Goal: Contribute content

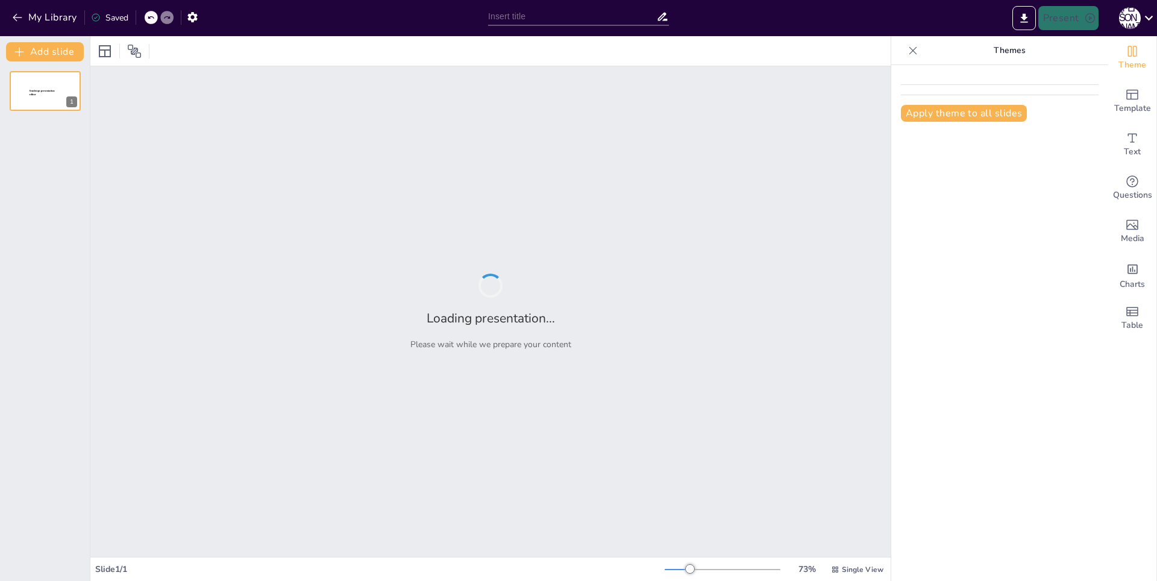
type input "Анализ рынка торгового оборудования: вызовы и возможности"
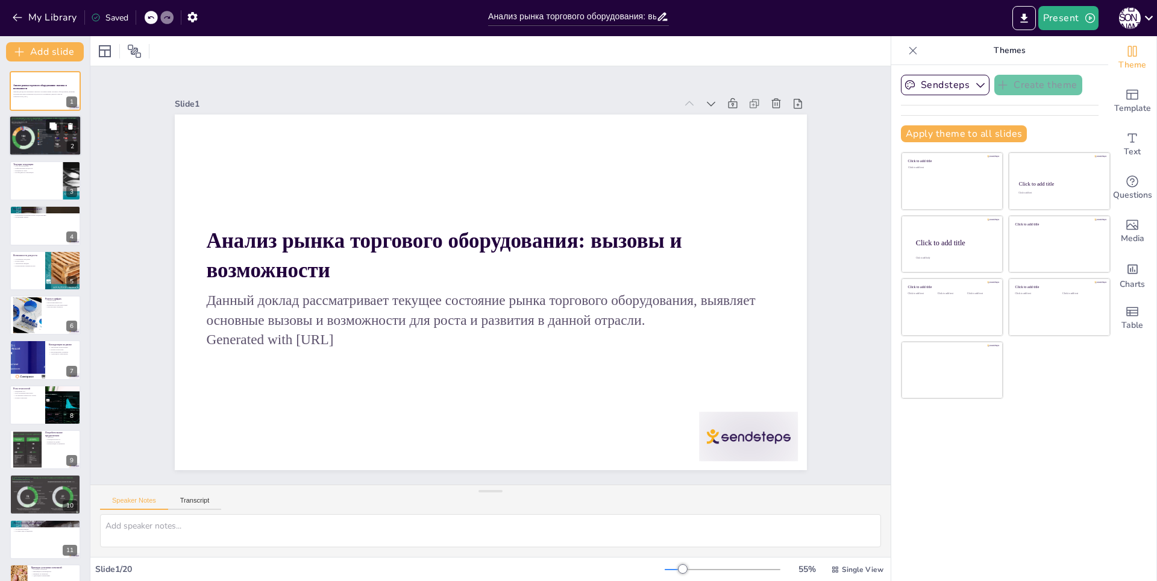
checkbox input "true"
drag, startPoint x: 42, startPoint y: 137, endPoint x: 39, endPoint y: 153, distance: 15.4
click at [42, 137] on div at bounding box center [45, 136] width 72 height 41
type textarea "Рынок торгового оборудования включает в себя разнообразные продукты, которые не…"
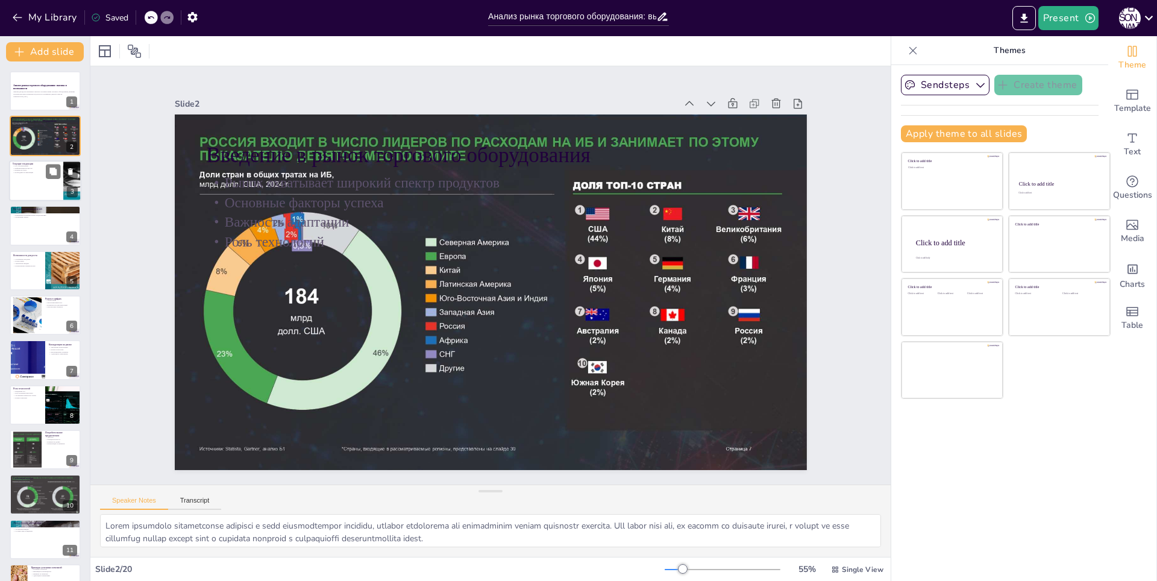
checkbox input "true"
click at [32, 188] on div at bounding box center [45, 180] width 72 height 41
type textarea "Автоматизация становится важным трендом в торговом оборудовании, позволяя компа…"
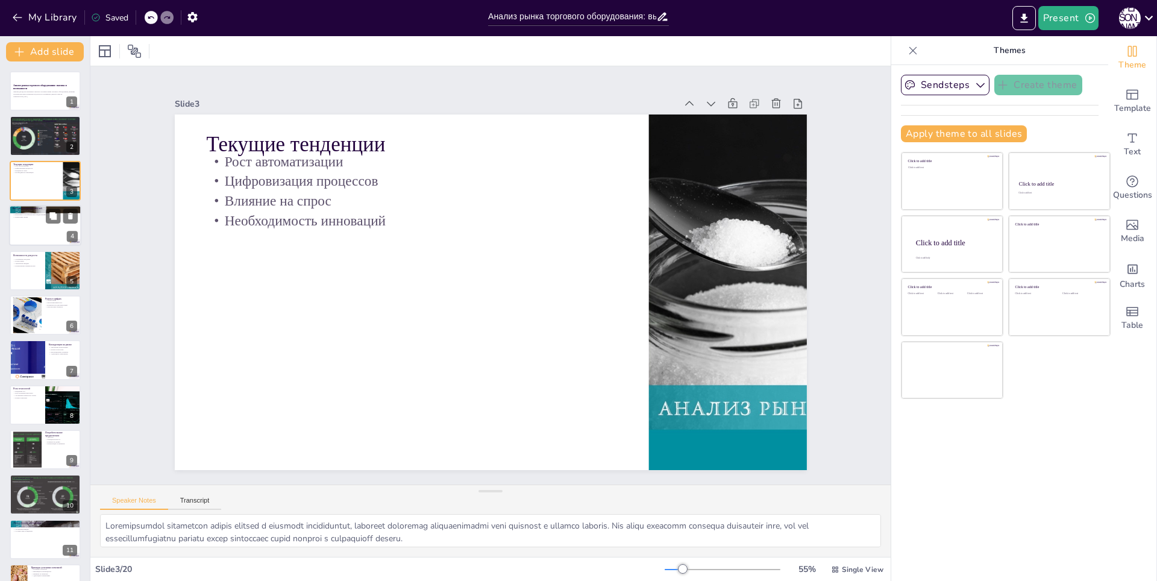
checkbox input "true"
click at [39, 237] on div at bounding box center [45, 225] width 72 height 41
type textarea "Высокие затраты на сырье являются значительным вызовом для производителей, так …"
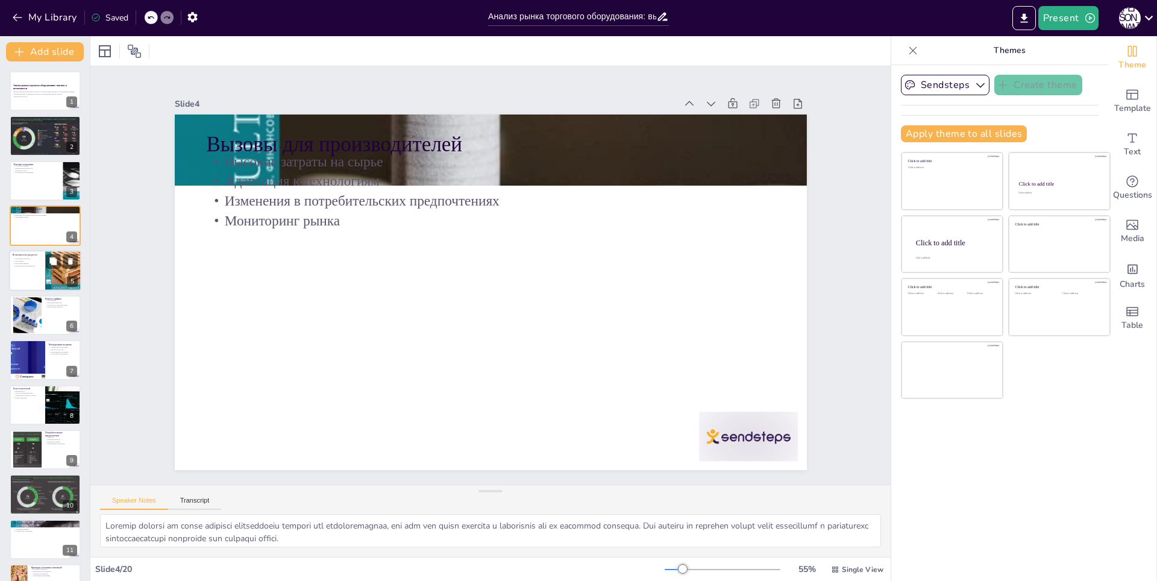
checkbox input "true"
click at [36, 271] on div at bounding box center [45, 270] width 72 height 41
type textarea "Устойчивые и экологически чистые продукты становятся все более популярными сред…"
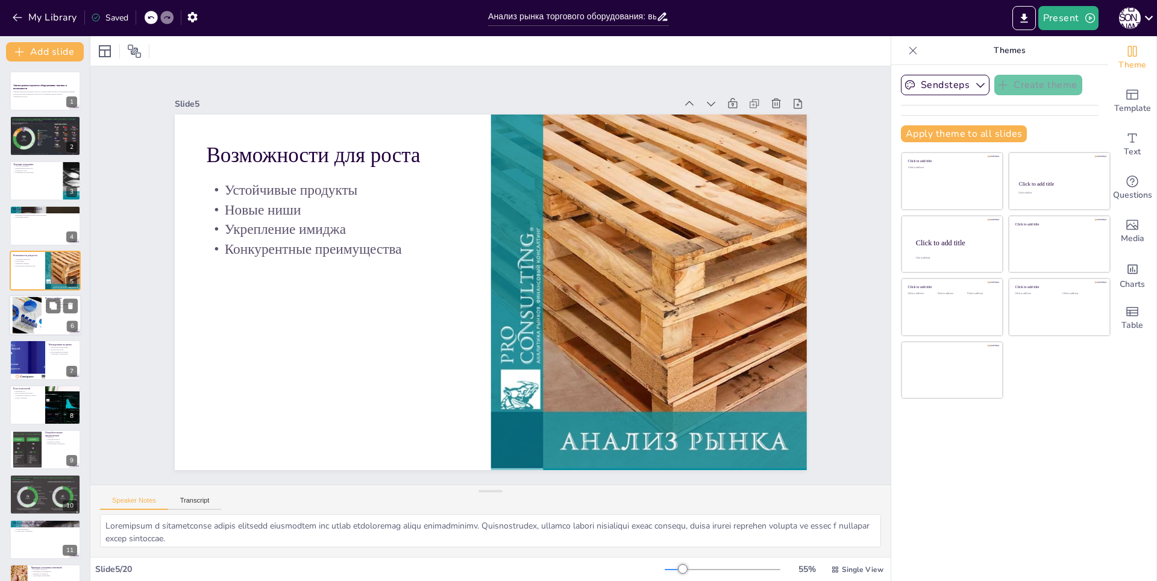
checkbox input "true"
click at [35, 323] on div at bounding box center [27, 315] width 52 height 37
type textarea "Объем рынка торгового оборудования превышает 100 миллиардов рублей, что демонст…"
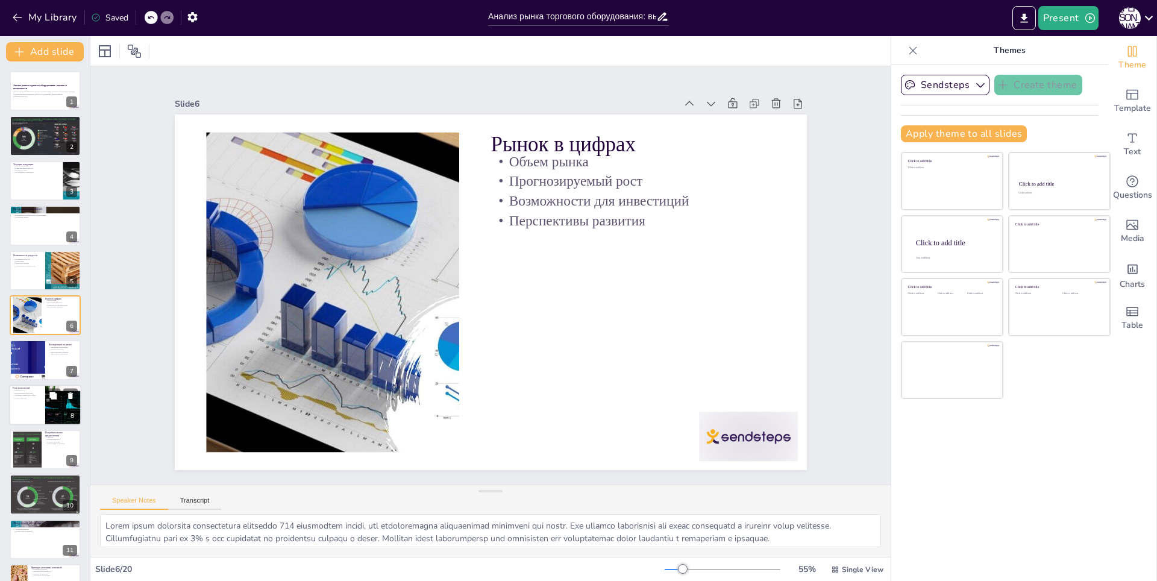
checkbox input "true"
click at [55, 415] on div at bounding box center [63, 405] width 61 height 41
type textarea "Внедрение технологий IoT в торговое оборудование помогает производителям улучши…"
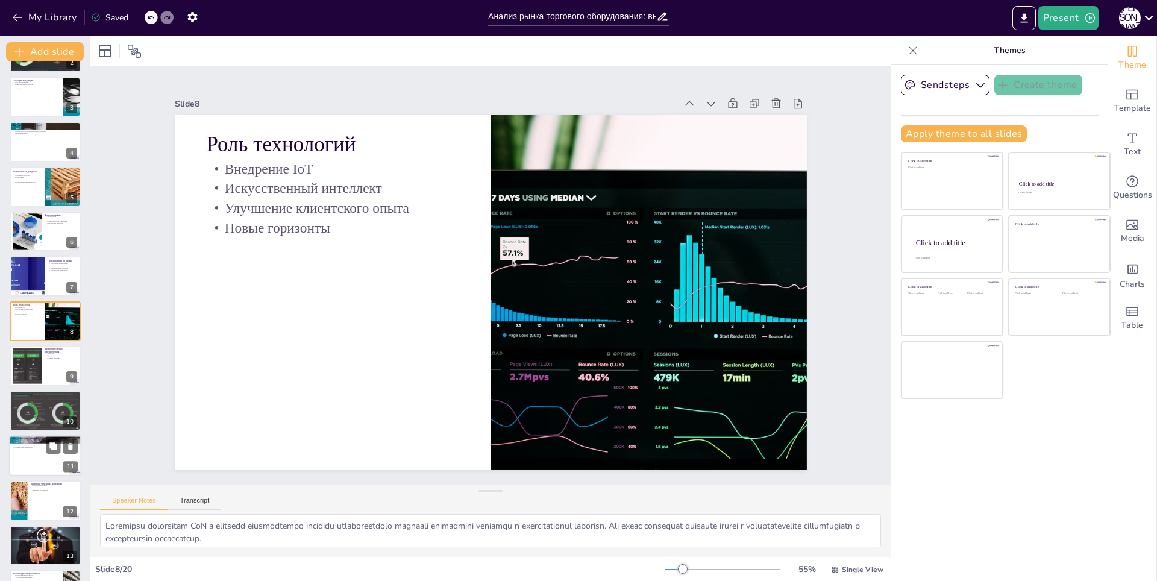
scroll to position [325, 0]
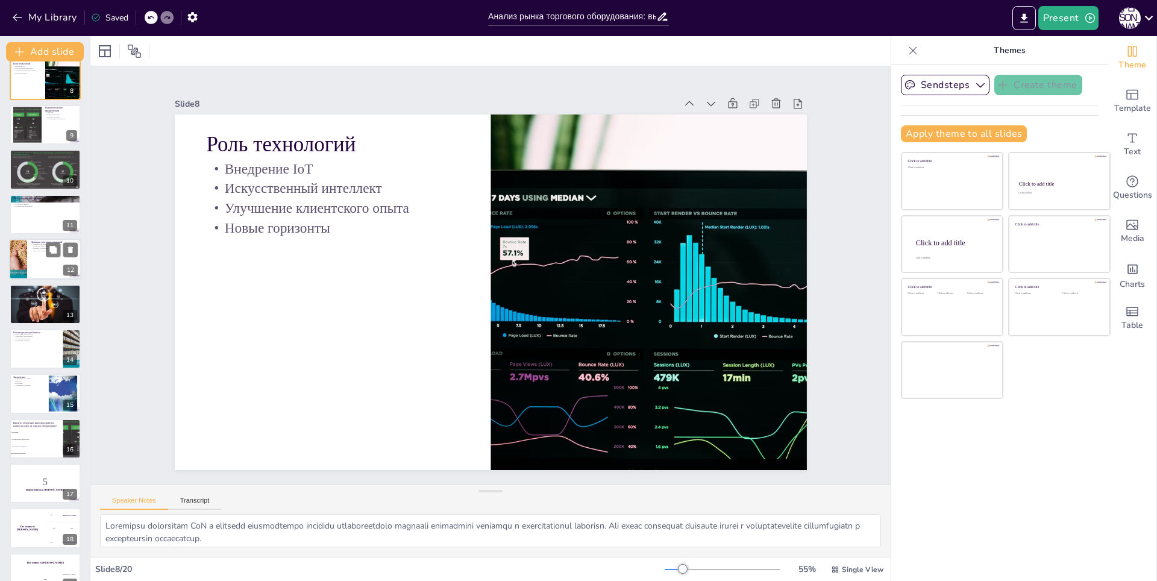
checkbox input "true"
click at [36, 263] on div at bounding box center [45, 259] width 72 height 41
type textarea "Успешные компании разрабатывают стратегии, которые позволяют им эффективно адап…"
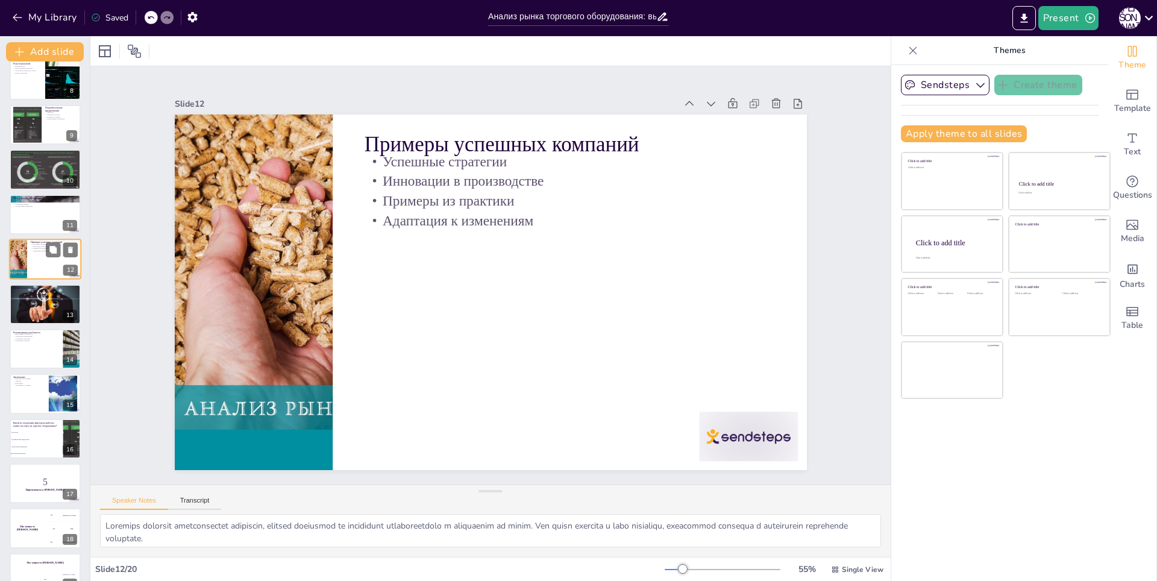
scroll to position [263, 0]
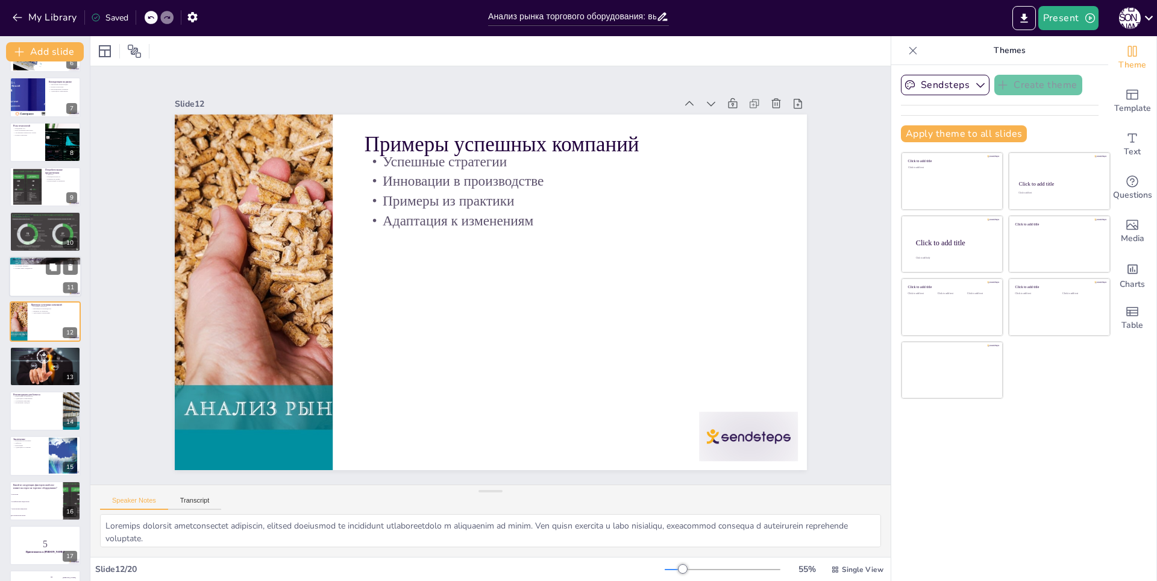
checkbox input "true"
click at [42, 281] on div at bounding box center [45, 276] width 72 height 41
type textarea "Устойчивое развитие становится важным аспектом для многих компаний. Производите…"
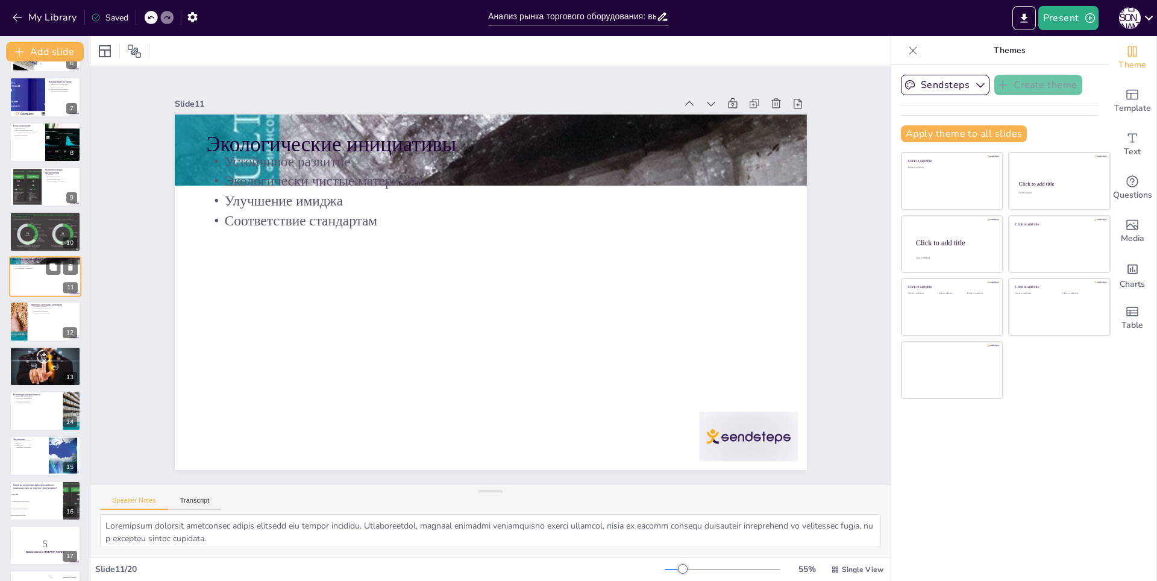
scroll to position [218, 0]
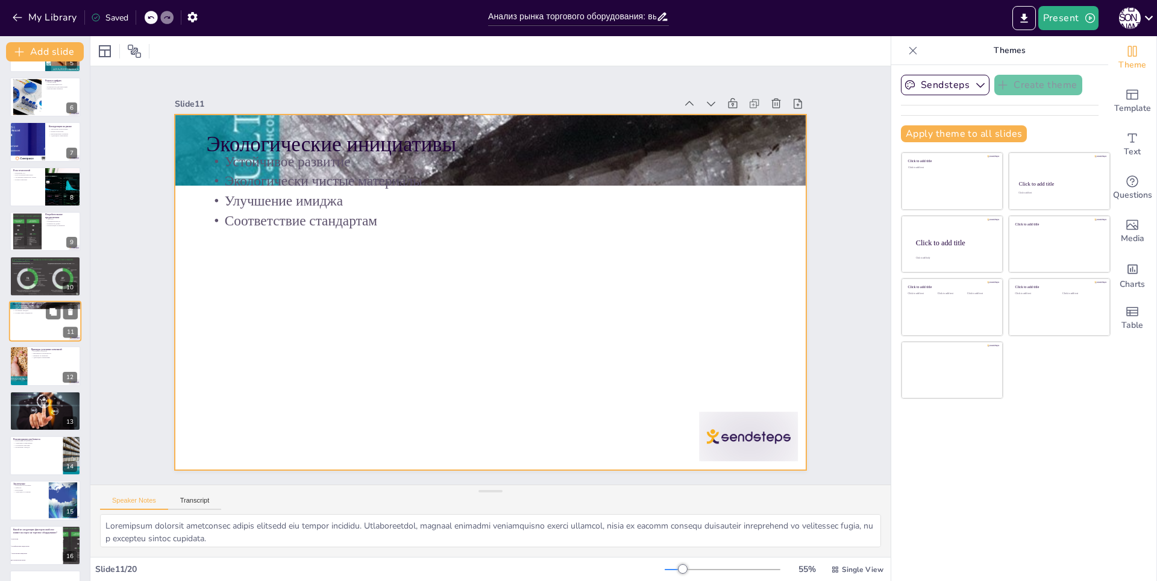
click at [43, 316] on div at bounding box center [45, 321] width 72 height 41
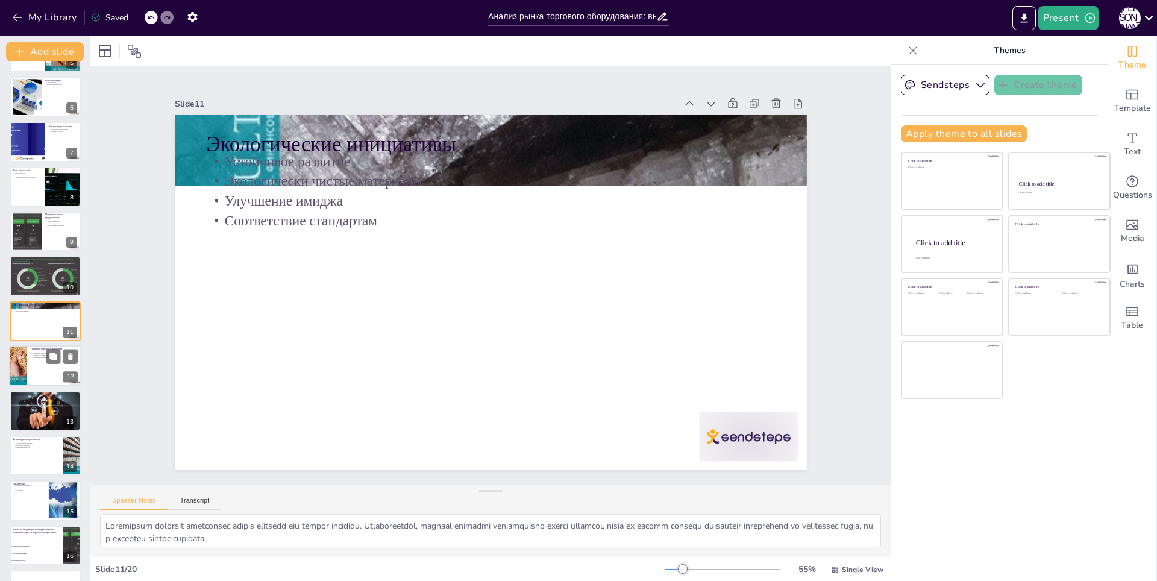
checkbox input "true"
click at [40, 367] on div at bounding box center [45, 365] width 72 height 41
type textarea "Успешные компании разрабатывают стратегии, которые позволяют им эффективно адап…"
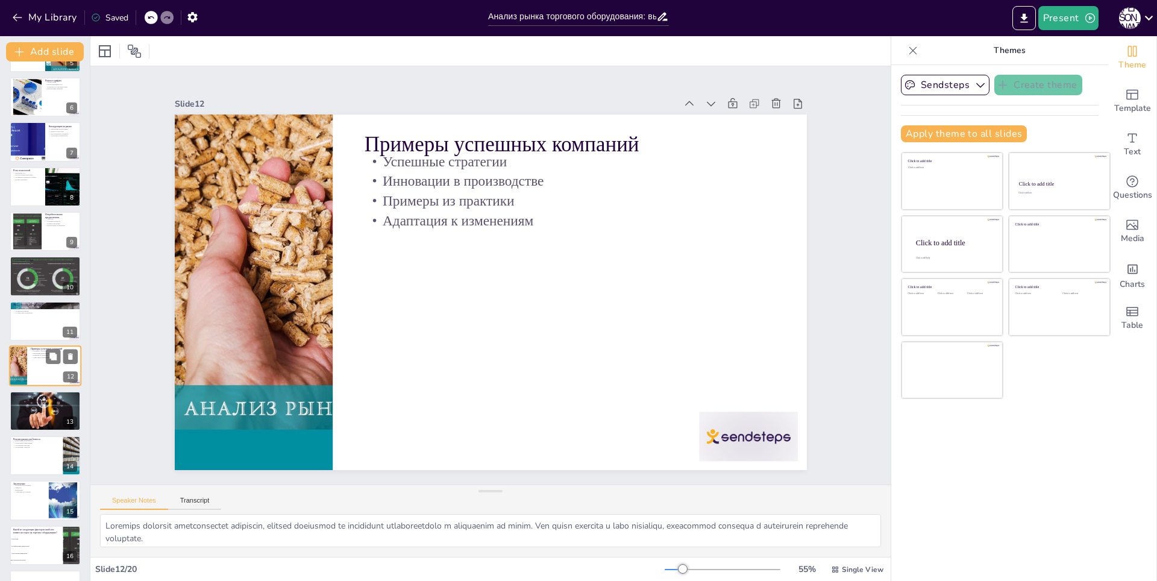
scroll to position [263, 0]
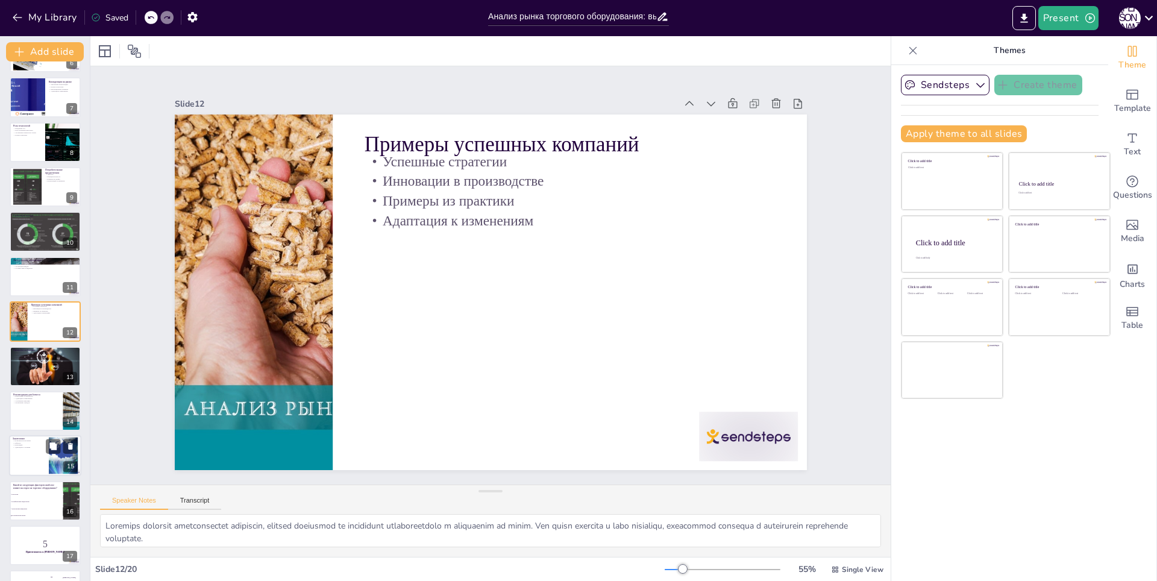
checkbox input "true"
click at [19, 452] on div at bounding box center [45, 456] width 72 height 41
type textarea "Рынок торгового оборудования предлагает множество возможностей для производител…"
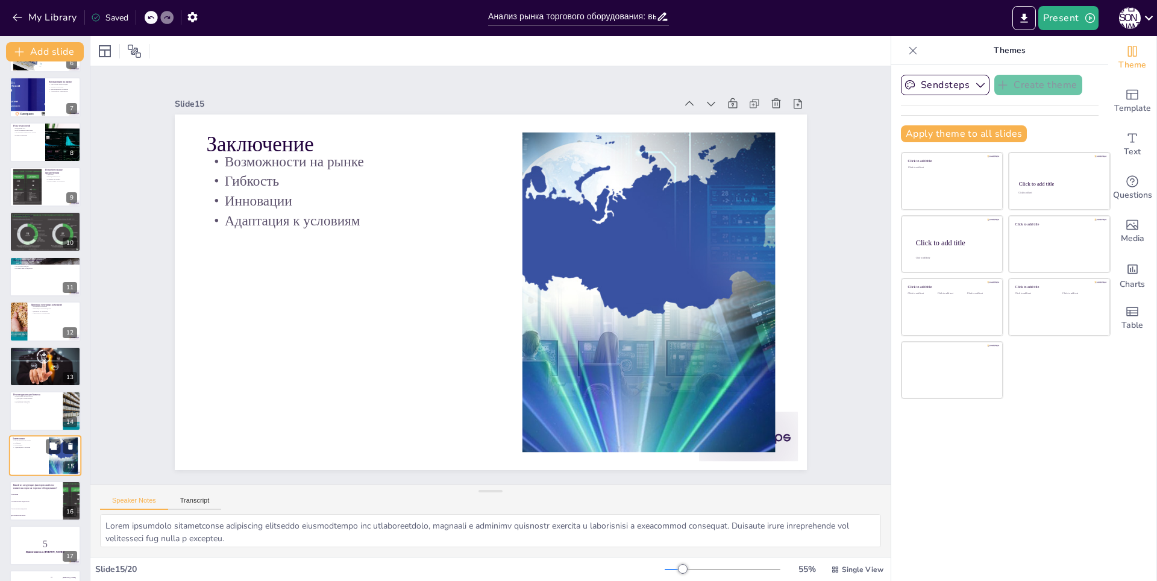
scroll to position [392, 0]
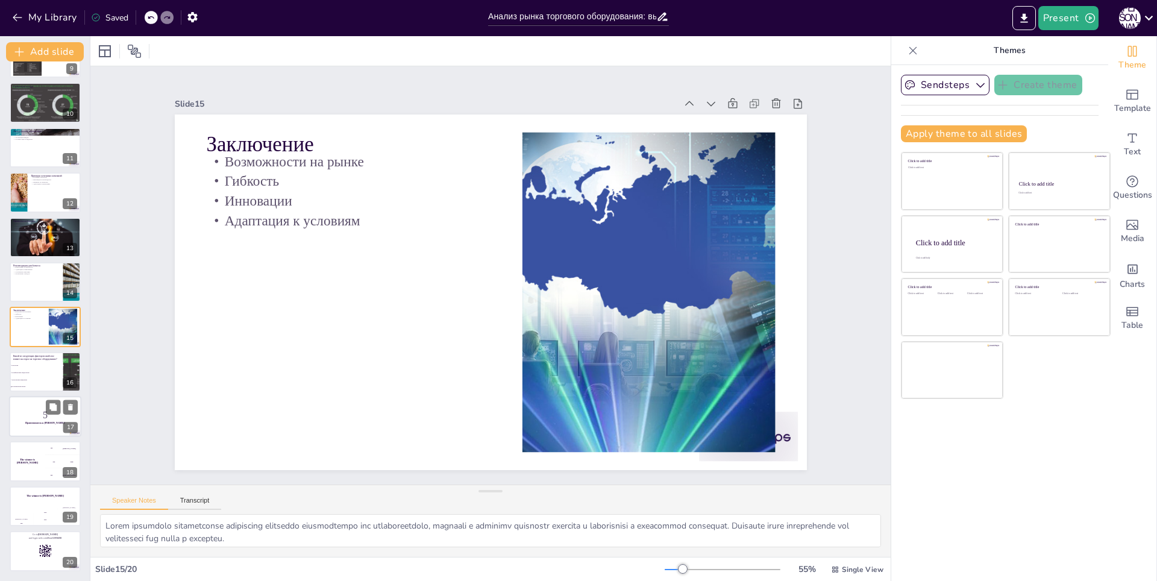
checkbox input "true"
click at [35, 406] on div at bounding box center [45, 416] width 72 height 41
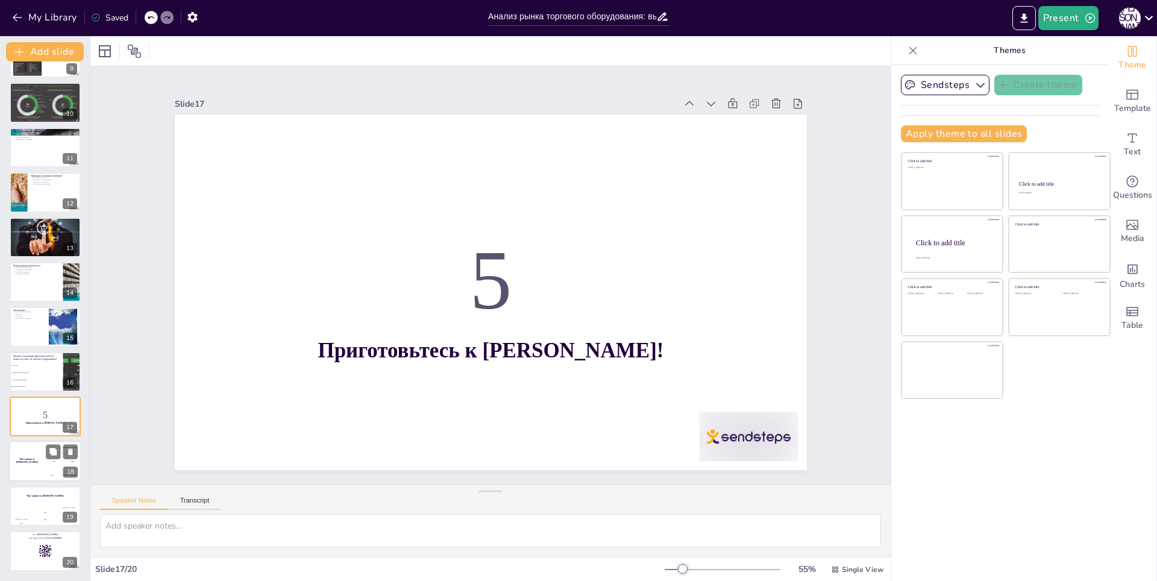
click at [40, 452] on div "The winner is Niels 🏆" at bounding box center [27, 461] width 36 height 41
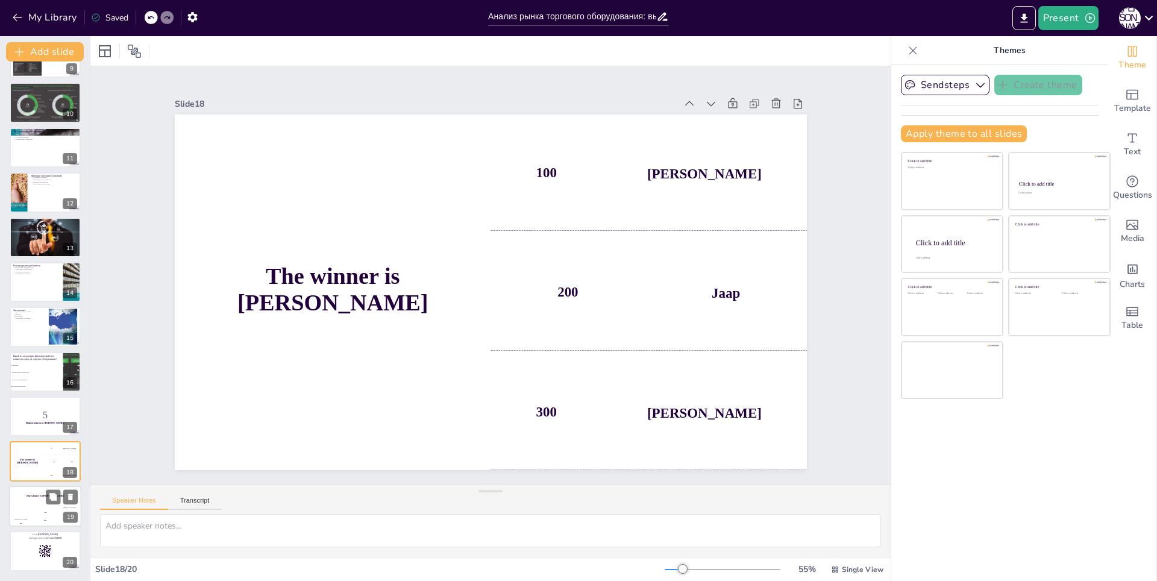
click at [48, 487] on div "The winner is Niels 🏆" at bounding box center [45, 496] width 72 height 20
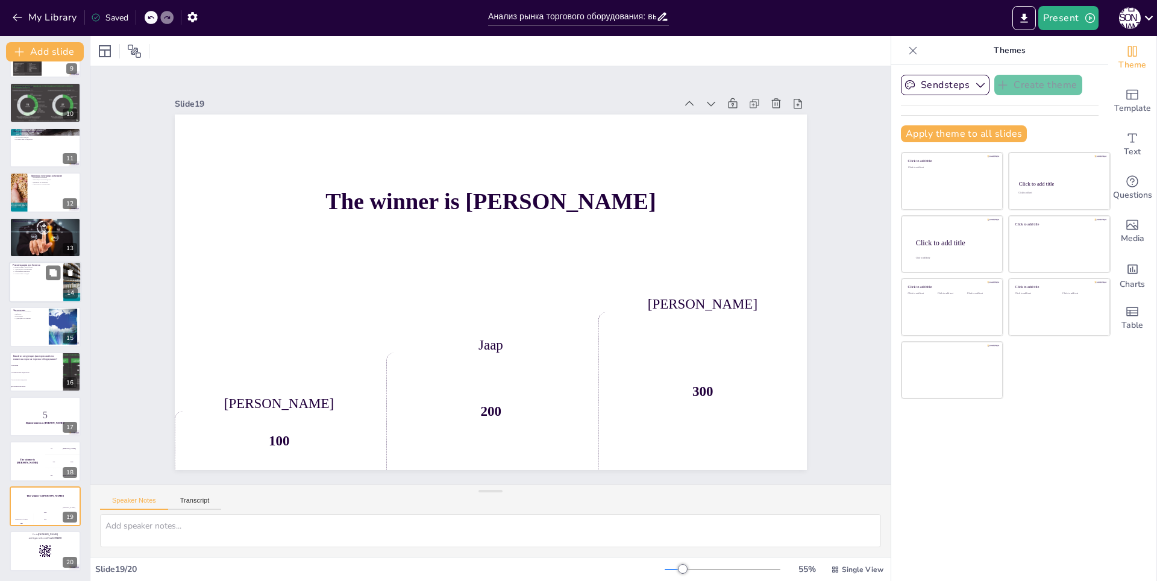
checkbox input "true"
click at [44, 271] on p "Устойчивые практики" at bounding box center [36, 272] width 47 height 2
type textarea "Инвестиции в технологии становятся необходимостью для компаний, стремящихся ост…"
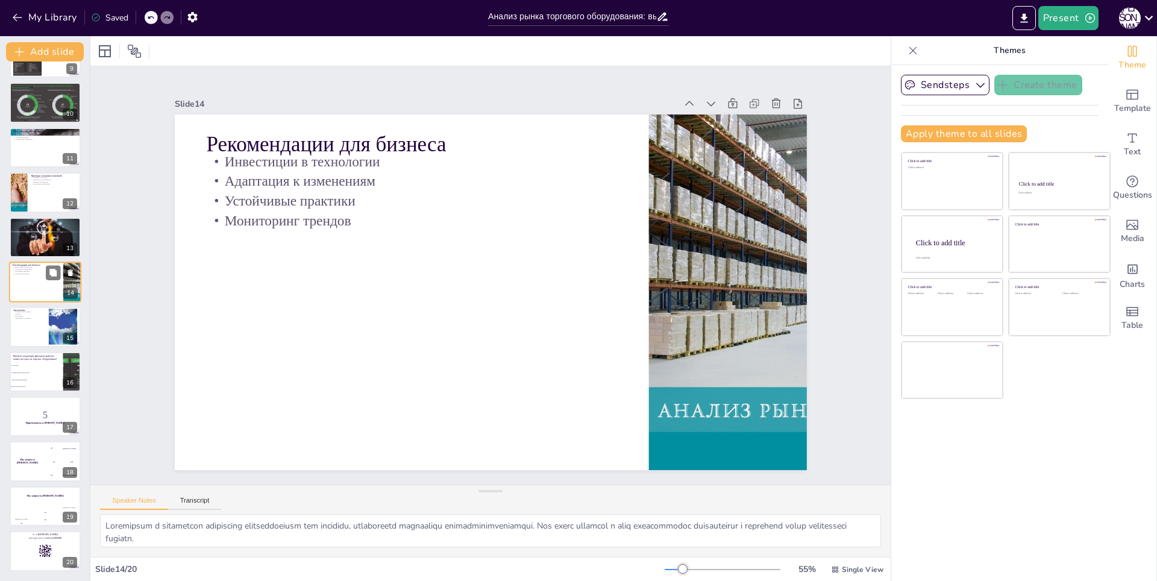
scroll to position [353, 0]
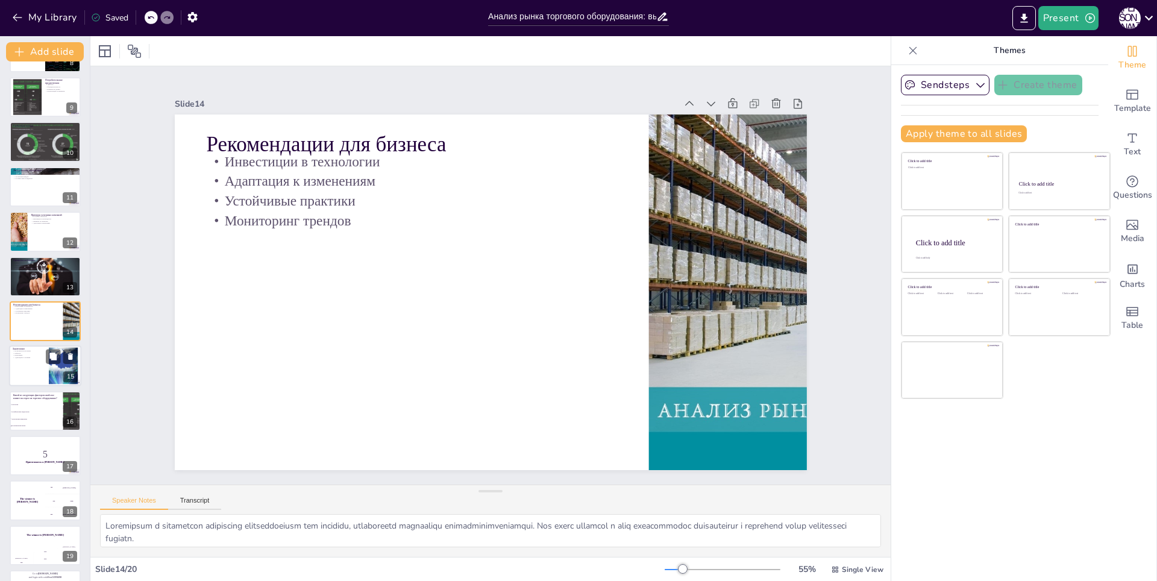
checkbox input "true"
click at [27, 357] on p "Адаптация к условиям" at bounding box center [29, 358] width 33 height 2
type textarea "Рынок торгового оборудования предлагает множество возможностей для производител…"
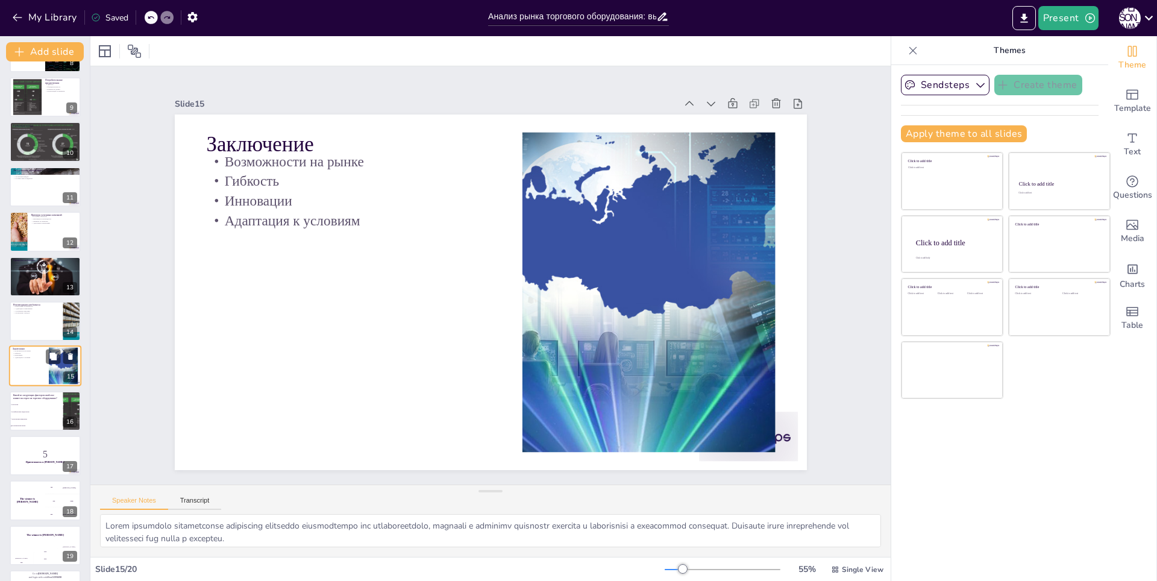
scroll to position [392, 0]
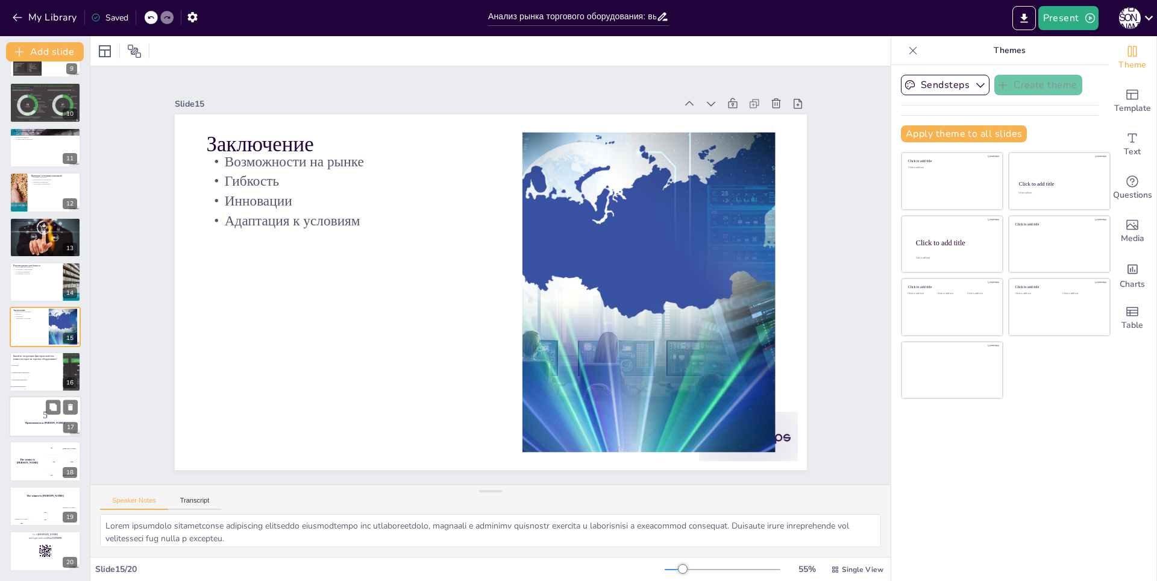
checkbox input "true"
click at [33, 424] on strong "Приготовьтесь к викторине!" at bounding box center [45, 423] width 40 height 2
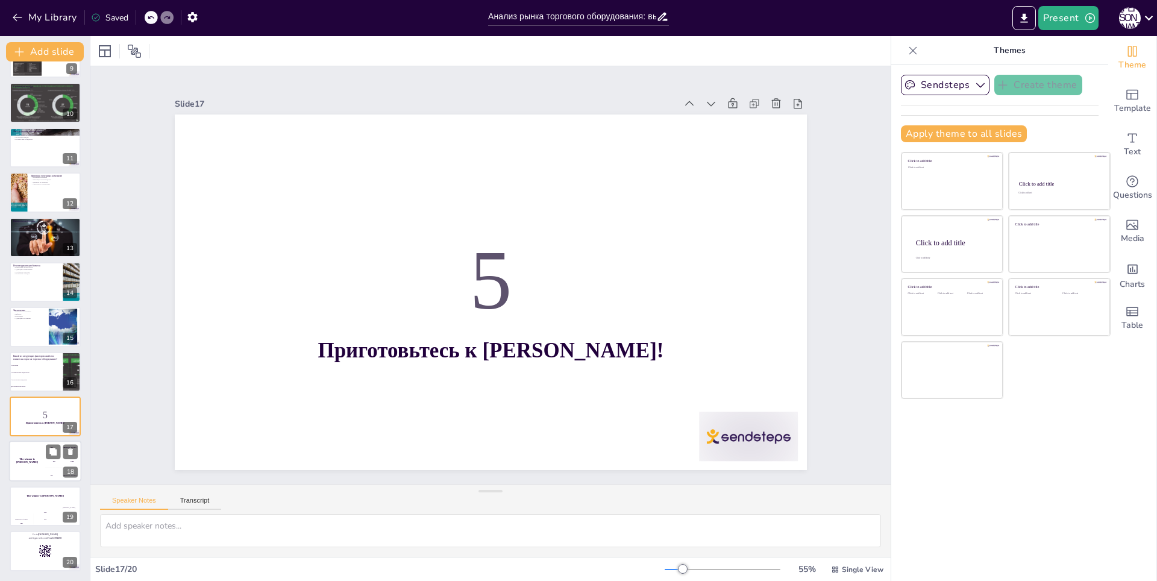
click at [33, 454] on div "The winner is Niels 🏆" at bounding box center [27, 461] width 36 height 41
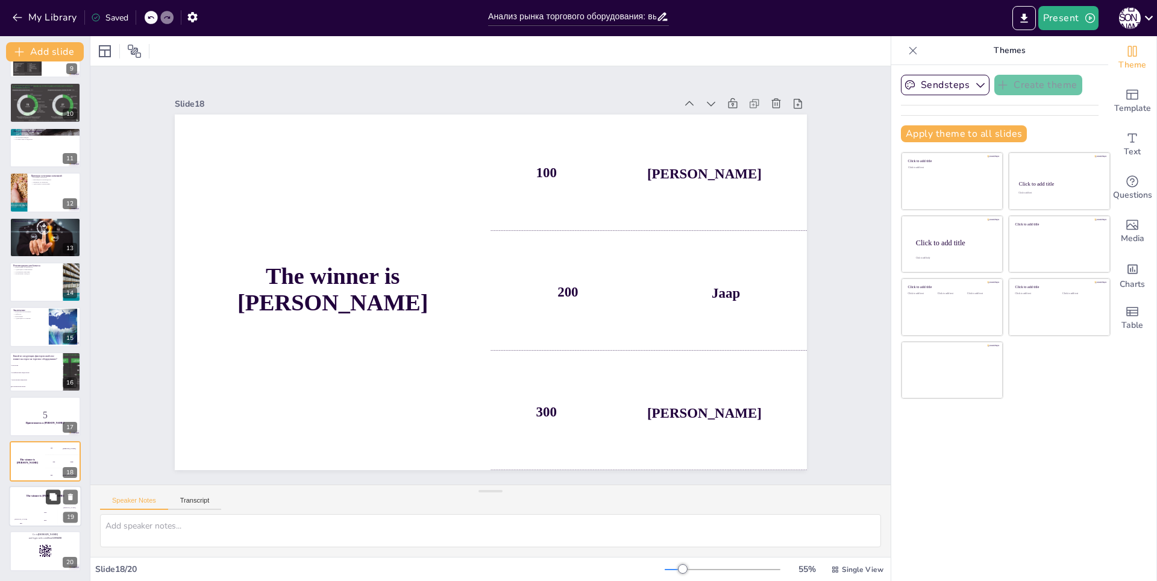
click at [46, 500] on button at bounding box center [53, 496] width 14 height 14
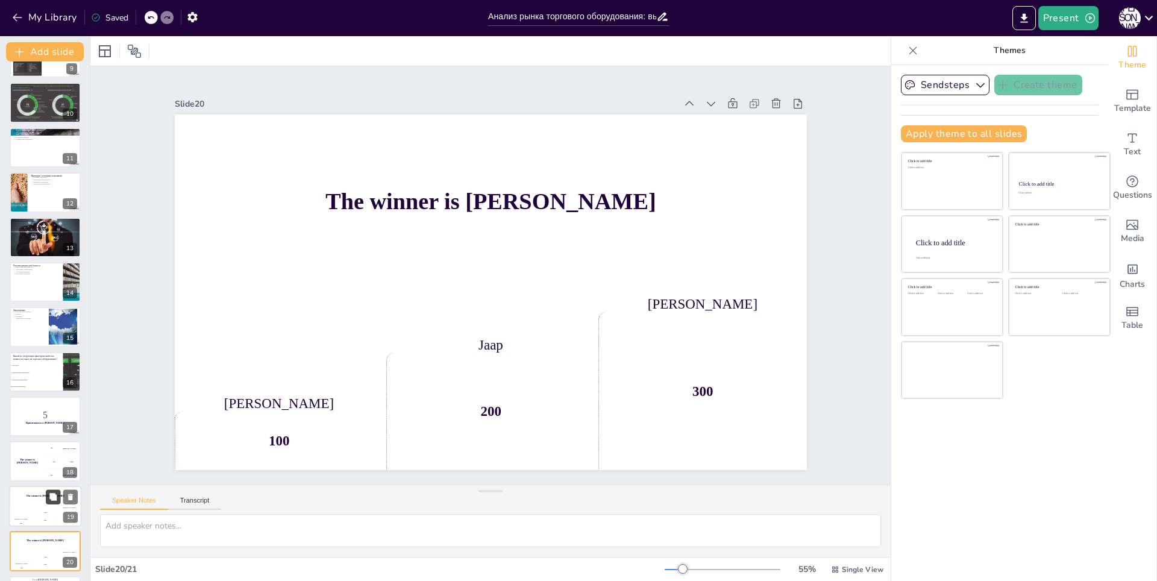
scroll to position [436, 0]
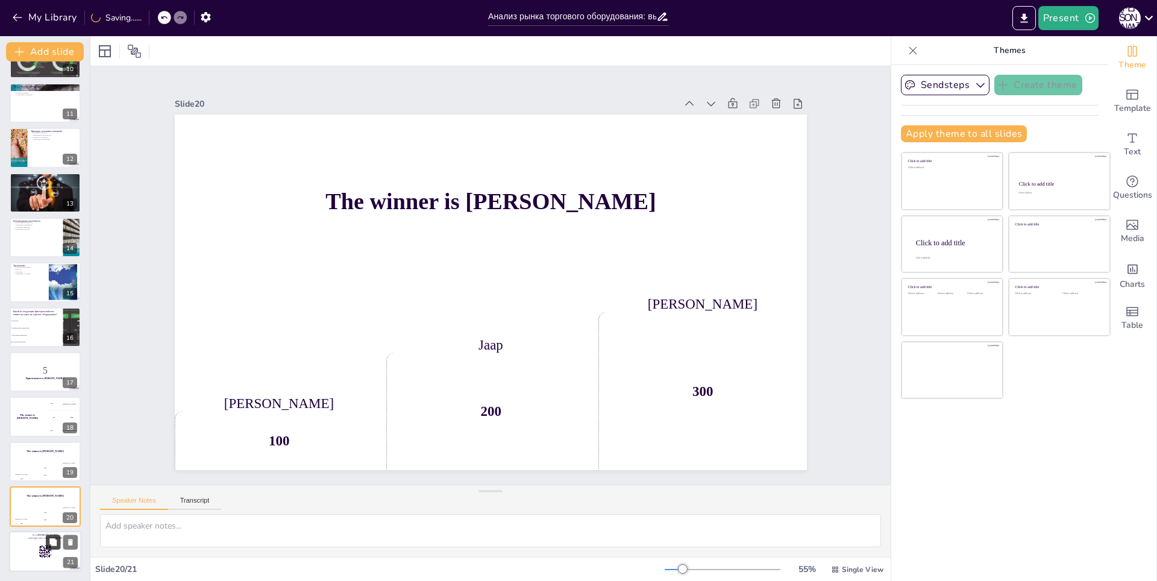
click at [52, 546] on icon at bounding box center [53, 542] width 8 height 8
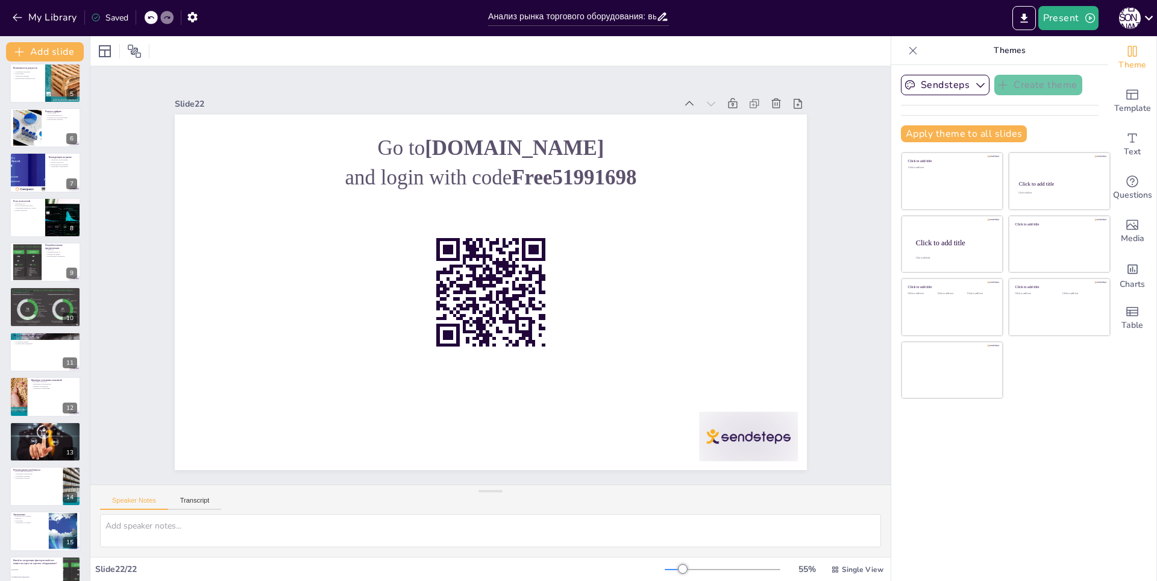
scroll to position [360, 0]
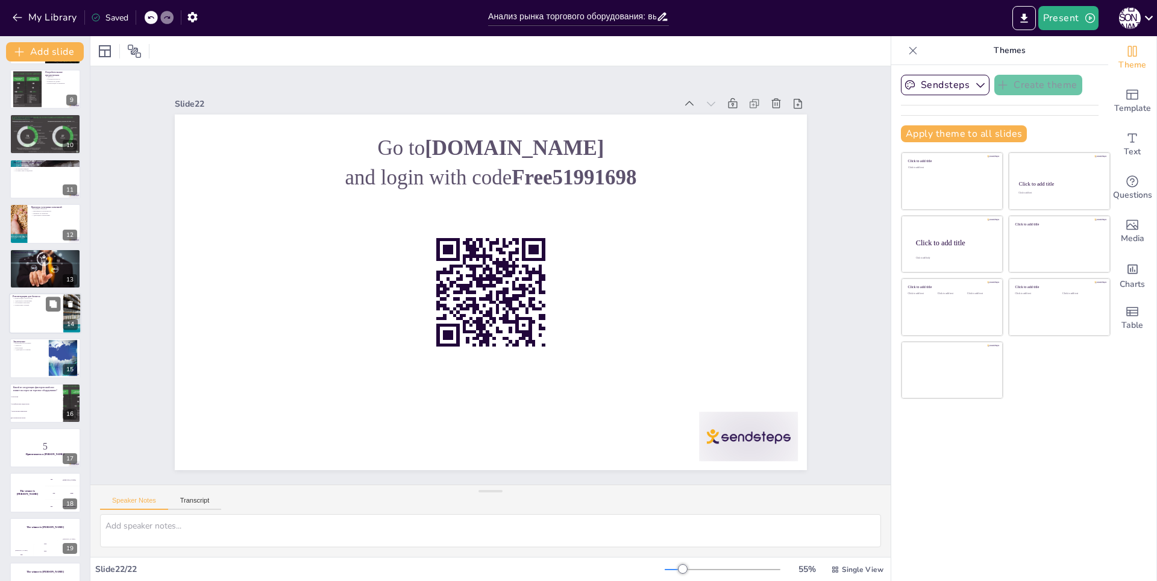
checkbox input "true"
click at [25, 310] on div at bounding box center [45, 313] width 72 height 41
type textarea "Инвестиции в технологии становятся необходимостью для компаний, стремящихся ост…"
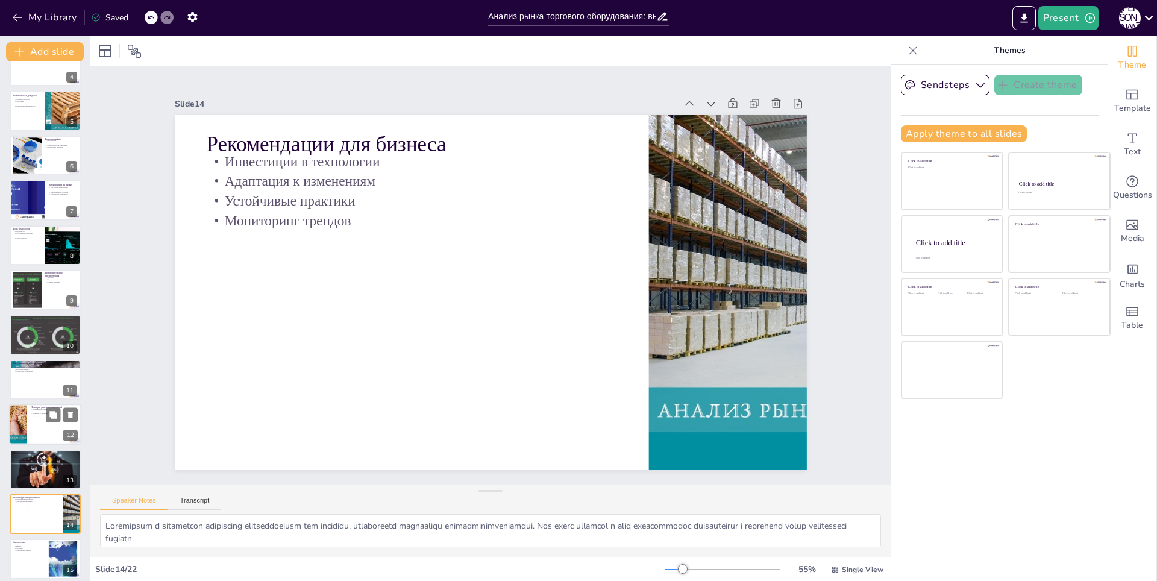
scroll to position [0, 0]
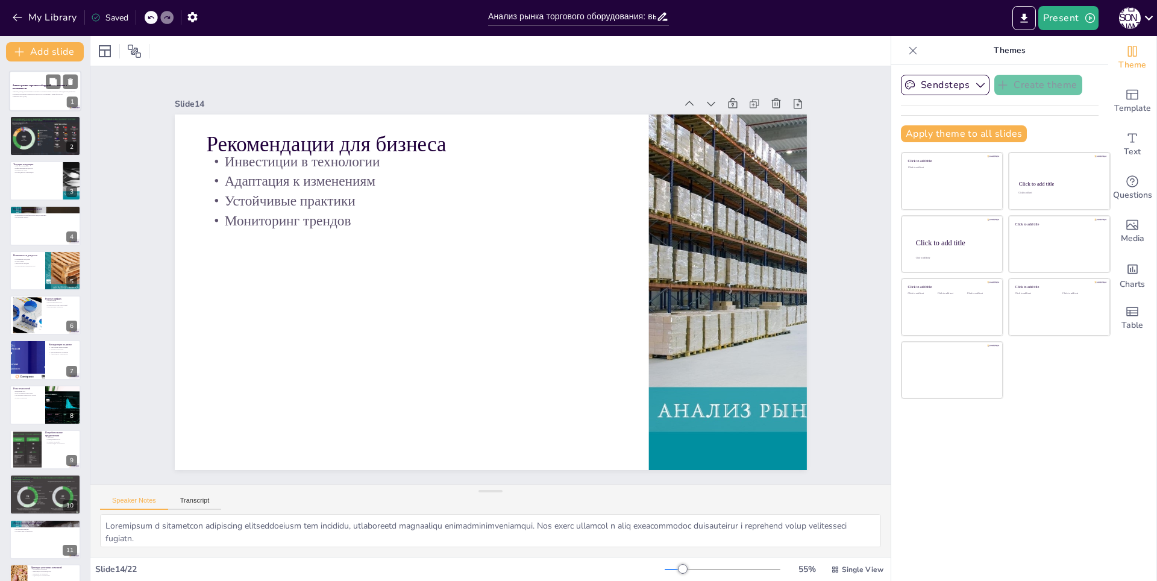
checkbox input "true"
click at [40, 101] on div at bounding box center [45, 91] width 72 height 41
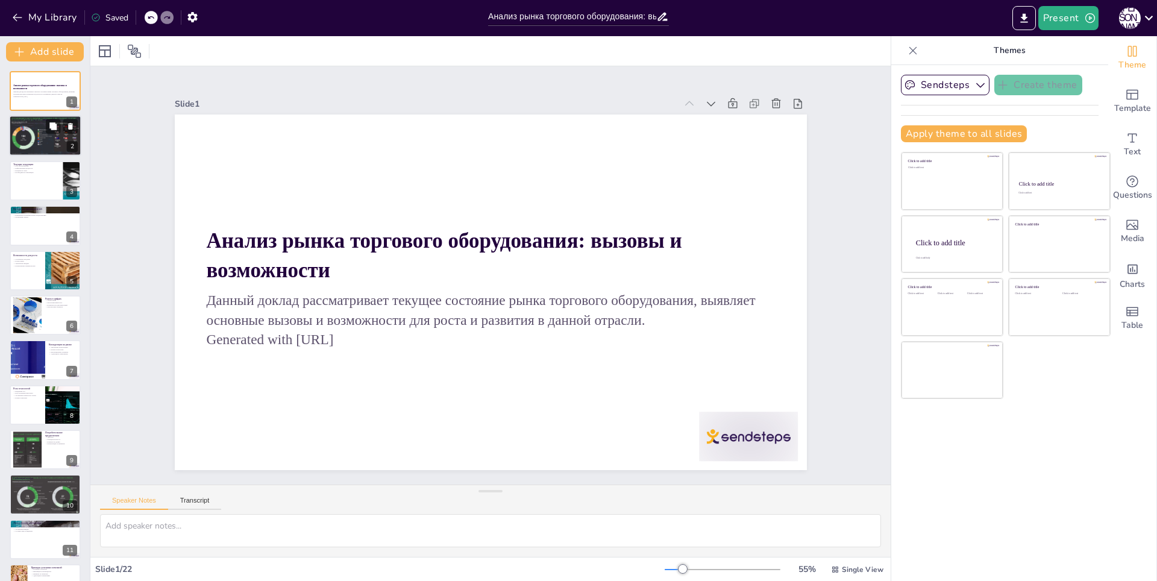
checkbox input "true"
click at [40, 133] on div at bounding box center [45, 136] width 72 height 41
type textarea "Рынок торгового оборудования включает в себя разнообразные продукты, которые не…"
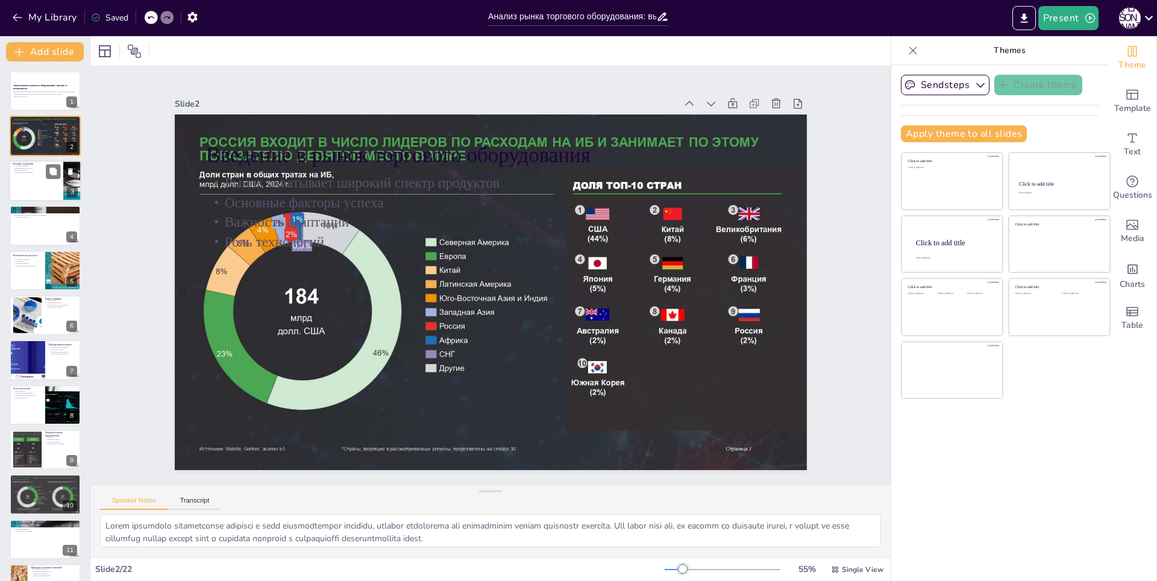
checkbox input "true"
click at [32, 188] on div at bounding box center [45, 180] width 72 height 41
type textarea "Автоматизация становится важным трендом в торговом оборудовании, позволяя компа…"
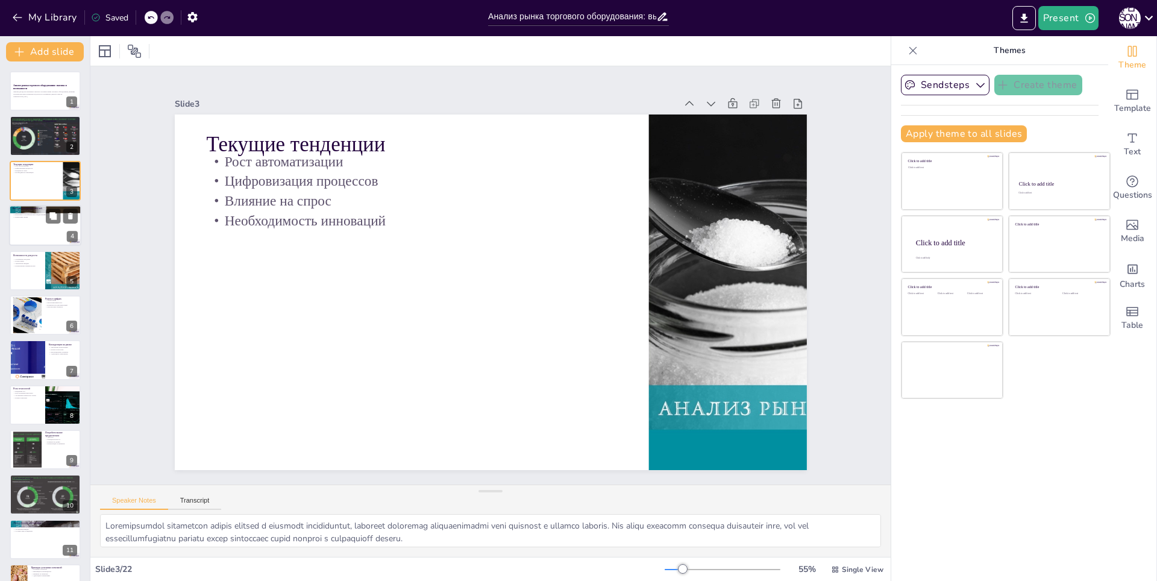
checkbox input "true"
click at [63, 218] on div at bounding box center [45, 225] width 72 height 41
type textarea "Высокие затраты на сырье являются значительным вызовом для производителей, так …"
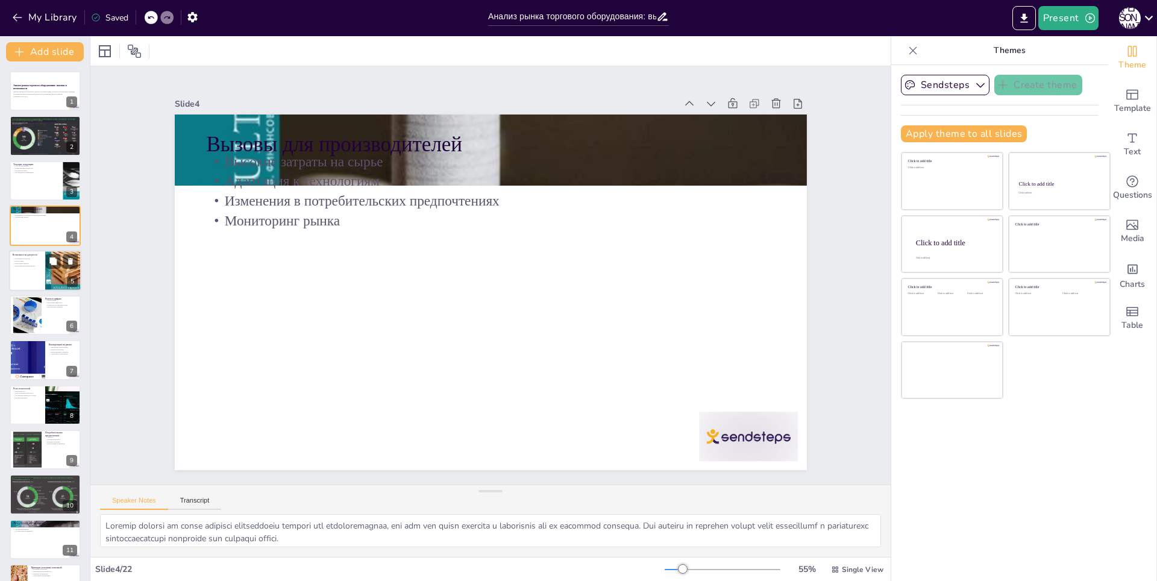
checkbox input "true"
click at [30, 266] on p "Конкурентные преимущества" at bounding box center [27, 266] width 29 height 2
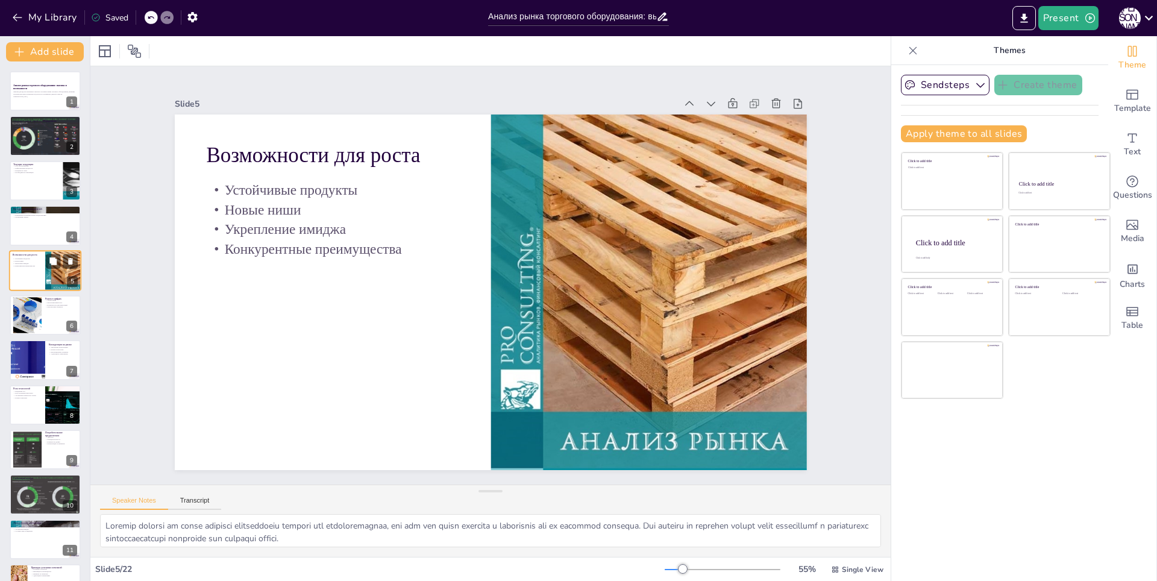
type textarea "Устойчивые и экологически чистые продукты становятся все более популярными сред…"
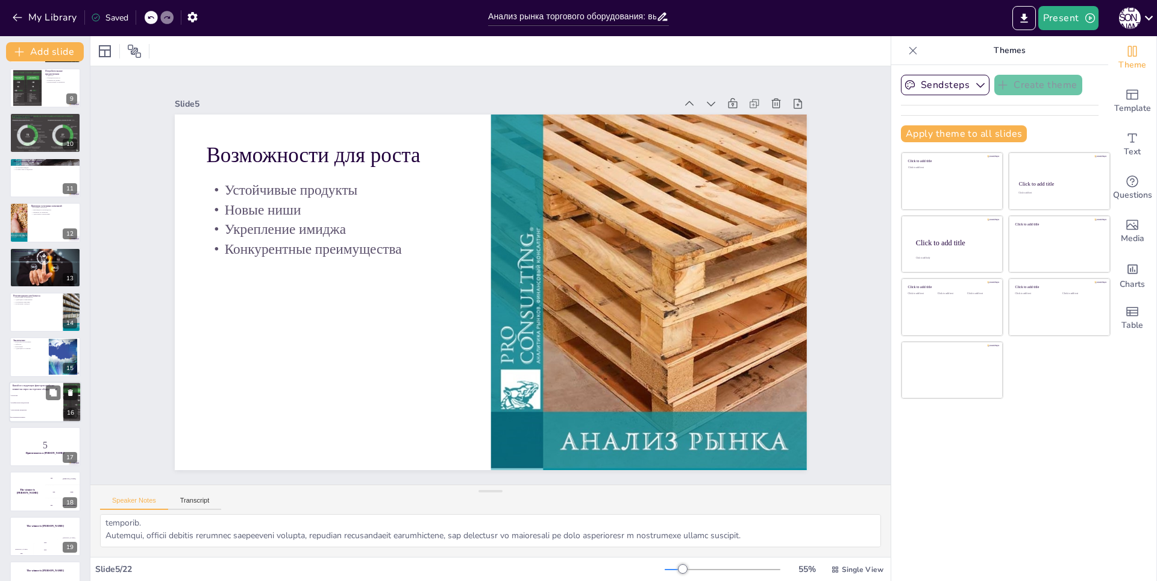
scroll to position [481, 0]
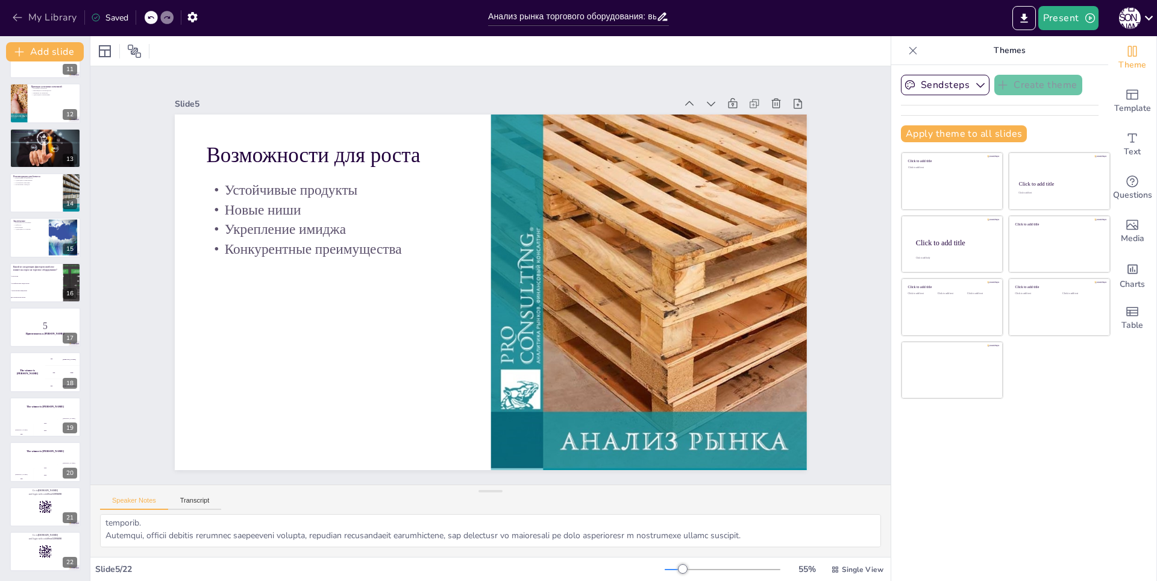
checkbox input "true"
click at [16, 19] on icon "button" at bounding box center [17, 17] width 12 height 12
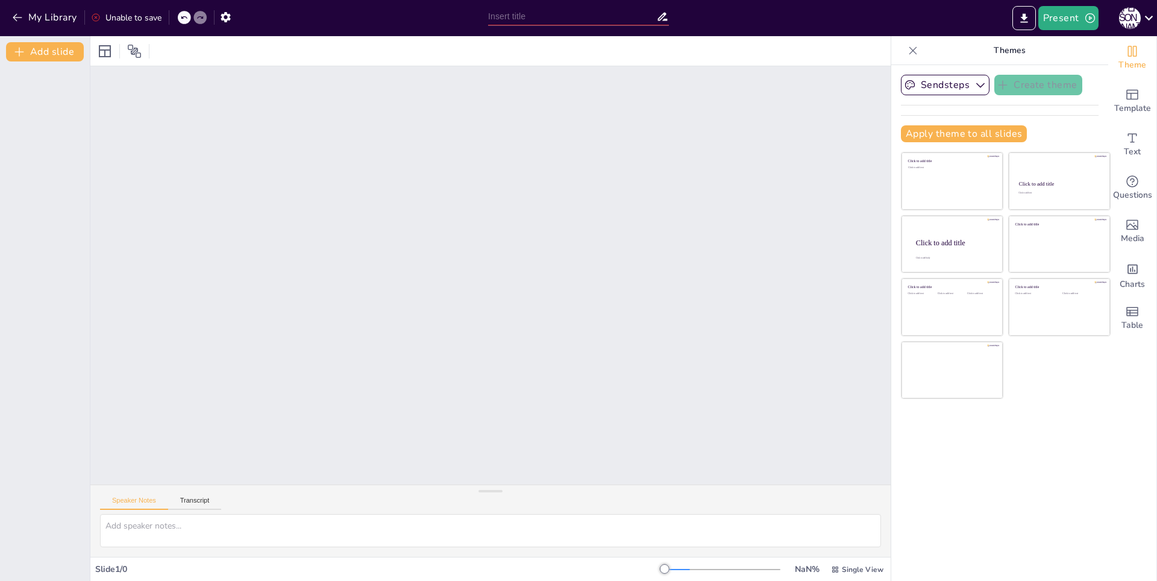
click at [825, 99] on div at bounding box center [490, 275] width 801 height 418
click at [1127, 18] on div "К [PERSON_NAME]" at bounding box center [1130, 18] width 22 height 22
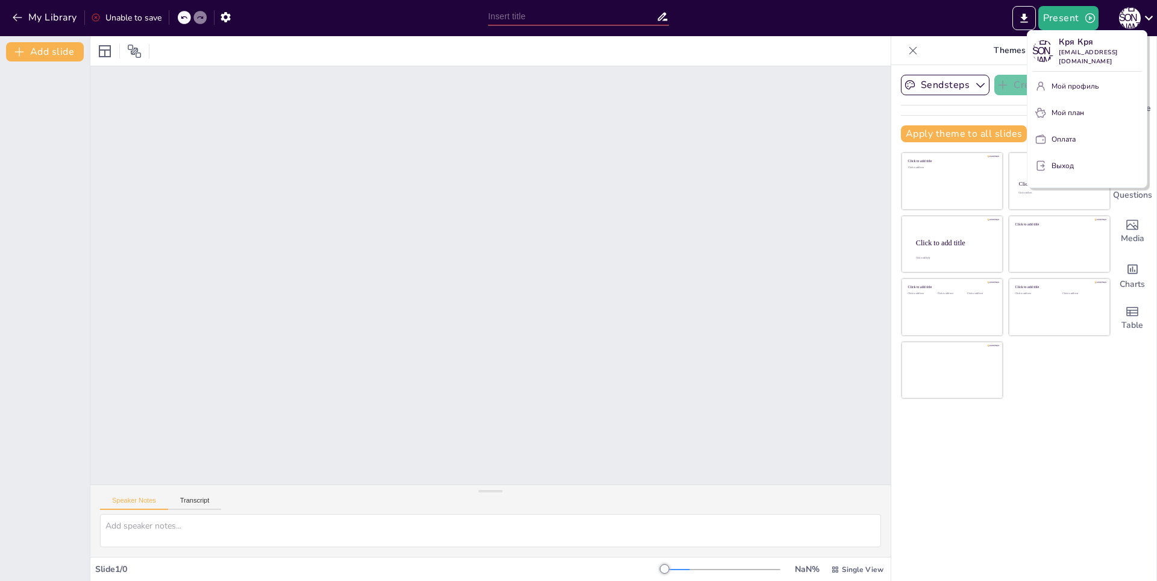
click at [98, 66] on span at bounding box center [91, 62] width 16 height 7
click at [694, 149] on div at bounding box center [578, 290] width 1157 height 581
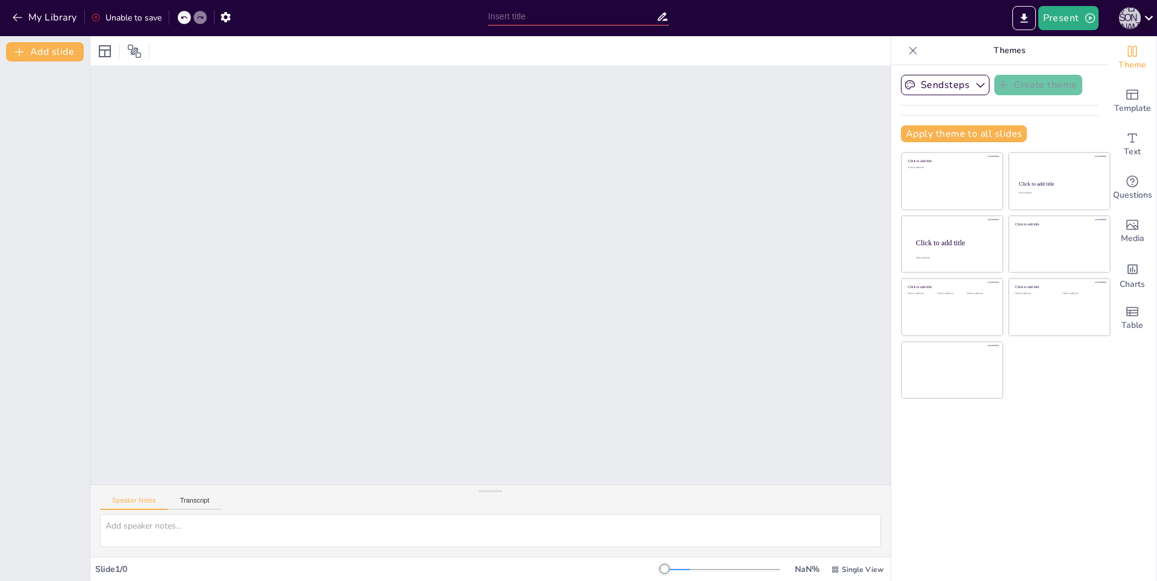
click at [1134, 12] on div "К [PERSON_NAME]" at bounding box center [1130, 18] width 22 height 22
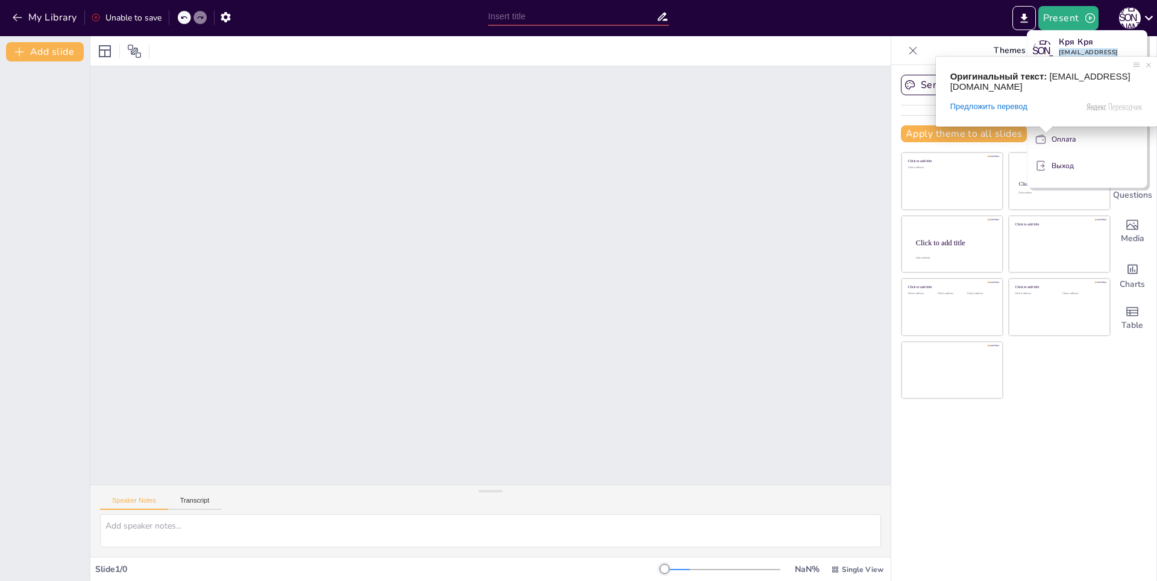
click at [819, 112] on div at bounding box center [578, 290] width 1157 height 581
